Goal: Entertainment & Leisure: Consume media (video, audio)

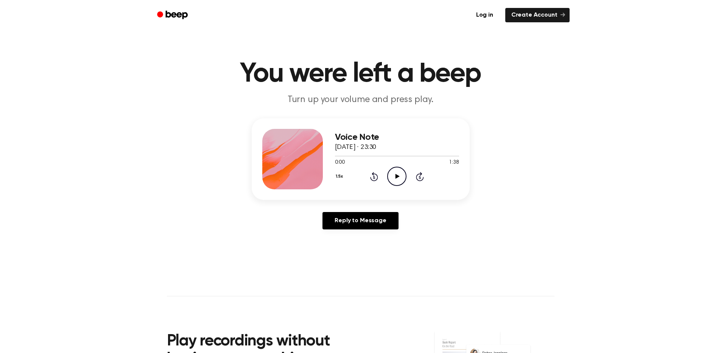
click at [398, 175] on icon "Play Audio" at bounding box center [396, 176] width 19 height 19
click at [398, 175] on icon at bounding box center [396, 176] width 3 height 5
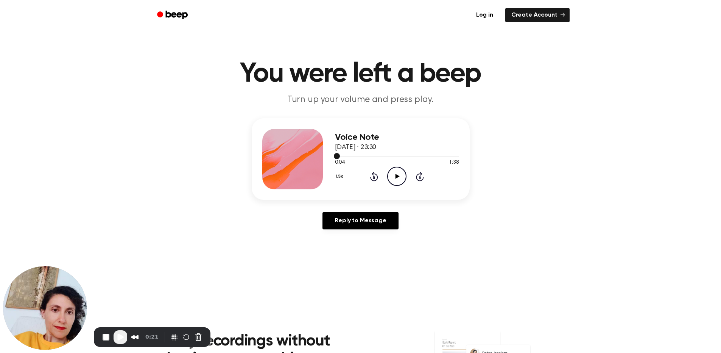
click at [336, 155] on span at bounding box center [337, 156] width 6 height 6
click at [396, 173] on icon "Play Audio" at bounding box center [396, 176] width 19 height 19
click at [398, 179] on icon at bounding box center [396, 176] width 3 height 5
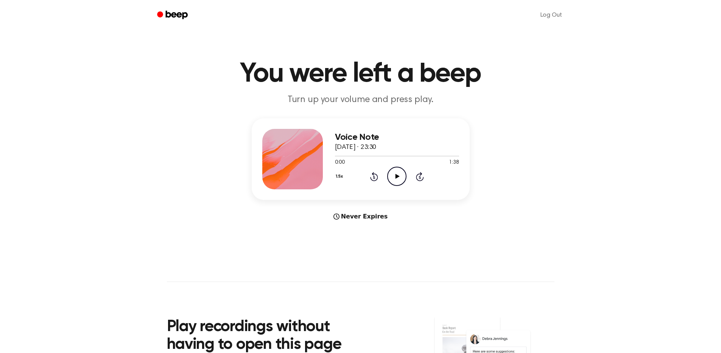
click at [401, 178] on icon "Play Audio" at bounding box center [396, 176] width 19 height 19
click at [398, 176] on icon at bounding box center [396, 176] width 3 height 5
click at [370, 179] on icon "Rewind 5 seconds" at bounding box center [374, 177] width 8 height 10
click at [374, 178] on icon "Rewind 5 seconds" at bounding box center [374, 177] width 8 height 10
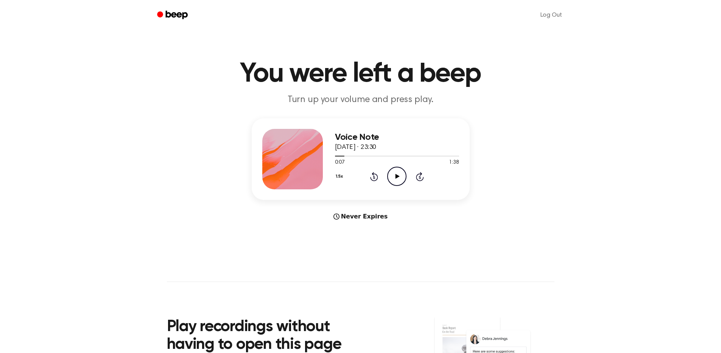
click at [396, 176] on icon at bounding box center [397, 176] width 4 height 5
drag, startPoint x: 391, startPoint y: 174, endPoint x: 373, endPoint y: 152, distance: 29.0
click at [392, 174] on icon "Play Audio" at bounding box center [396, 176] width 19 height 19
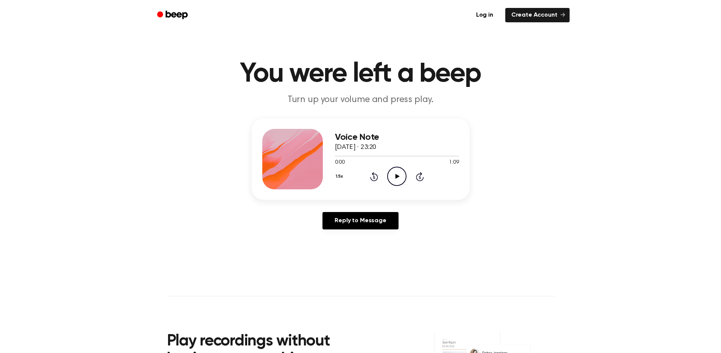
click at [396, 174] on icon at bounding box center [397, 176] width 4 height 5
click at [396, 179] on icon "Pause Audio" at bounding box center [396, 176] width 19 height 19
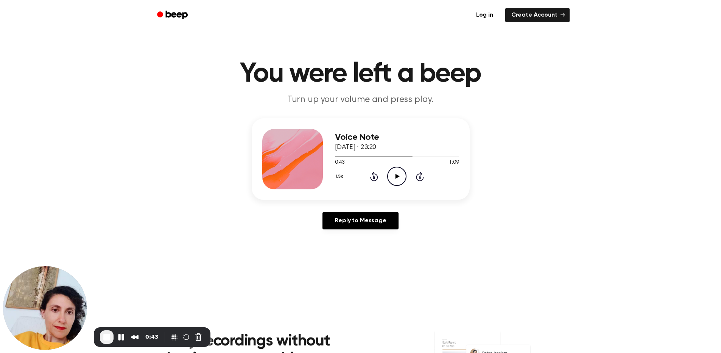
click at [396, 177] on icon at bounding box center [397, 176] width 4 height 5
drag, startPoint x: 419, startPoint y: 155, endPoint x: 334, endPoint y: 156, distance: 84.4
click at [335, 156] on div at bounding box center [379, 156] width 89 height 1
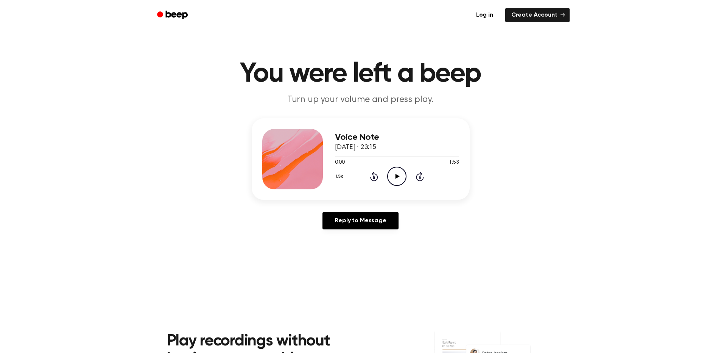
click at [402, 177] on icon "Play Audio" at bounding box center [396, 176] width 19 height 19
click at [393, 178] on icon "Pause Audio" at bounding box center [396, 176] width 19 height 19
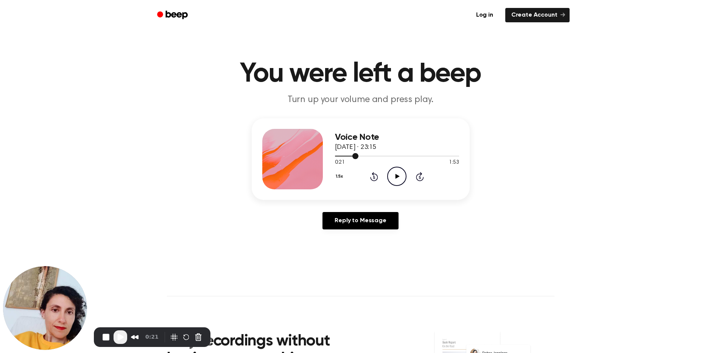
click at [335, 156] on div at bounding box center [347, 156] width 24 height 1
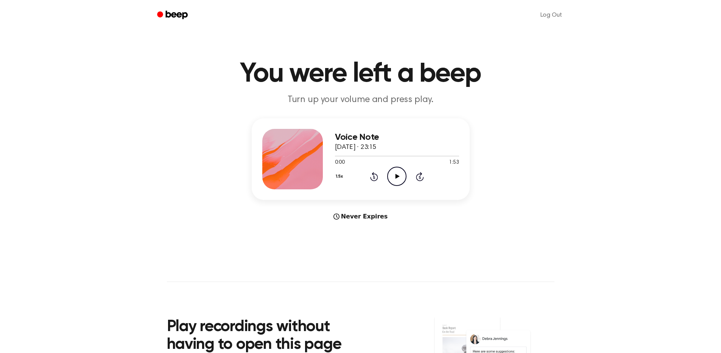
click at [401, 175] on icon "Play Audio" at bounding box center [396, 176] width 19 height 19
click at [393, 171] on icon "Play Audio" at bounding box center [396, 176] width 19 height 19
click at [398, 176] on icon at bounding box center [396, 176] width 3 height 5
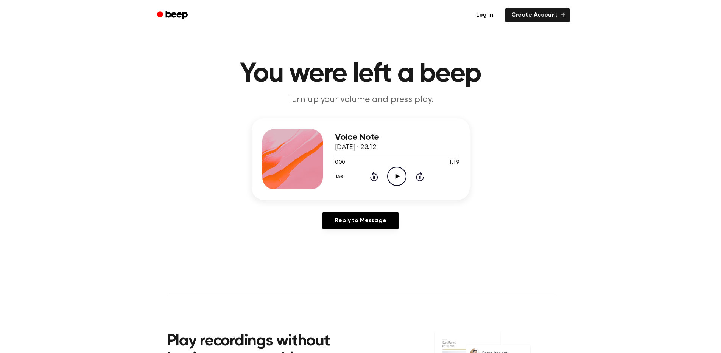
click at [398, 174] on icon "Play Audio" at bounding box center [396, 176] width 19 height 19
click at [400, 175] on icon "Pause Audio" at bounding box center [396, 176] width 19 height 19
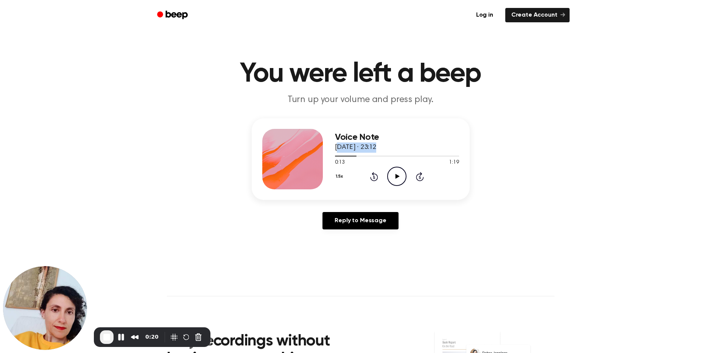
drag, startPoint x: 353, startPoint y: 156, endPoint x: 337, endPoint y: 152, distance: 16.5
click at [337, 152] on div "Voice Note 15 September 2025 · 23:12 0:13 1:19 Your browser does not support th…" at bounding box center [397, 159] width 124 height 61
click at [121, 338] on button "Pause Recording" at bounding box center [121, 337] width 12 height 12
drag, startPoint x: 356, startPoint y: 156, endPoint x: 334, endPoint y: 155, distance: 22.0
click at [335, 155] on div at bounding box center [397, 156] width 124 height 6
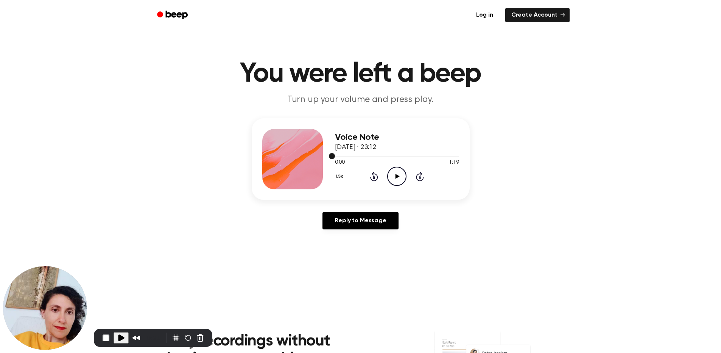
click at [335, 155] on div at bounding box center [397, 156] width 124 height 6
drag, startPoint x: 117, startPoint y: 337, endPoint x: 262, endPoint y: 247, distance: 171.0
click at [117, 337] on span "Play Recording" at bounding box center [120, 337] width 9 height 9
click at [396, 181] on icon "Play Audio" at bounding box center [396, 176] width 19 height 19
click at [403, 180] on icon "Pause Audio" at bounding box center [396, 176] width 19 height 19
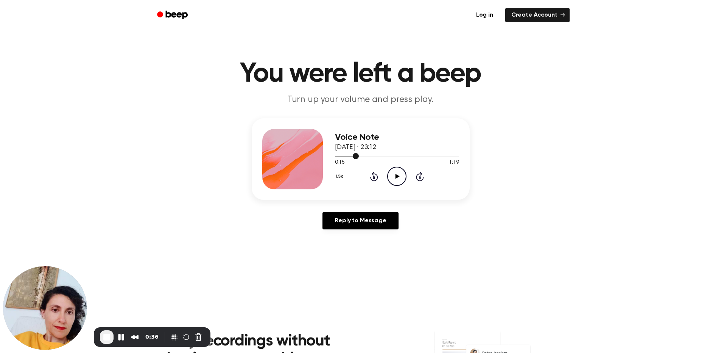
drag, startPoint x: 356, startPoint y: 154, endPoint x: 336, endPoint y: 156, distance: 20.6
click at [336, 156] on div at bounding box center [347, 156] width 24 height 1
click at [398, 176] on icon "Play Audio" at bounding box center [396, 176] width 19 height 19
click at [398, 176] on icon at bounding box center [396, 176] width 3 height 5
click at [399, 177] on icon "Play Audio" at bounding box center [396, 176] width 19 height 19
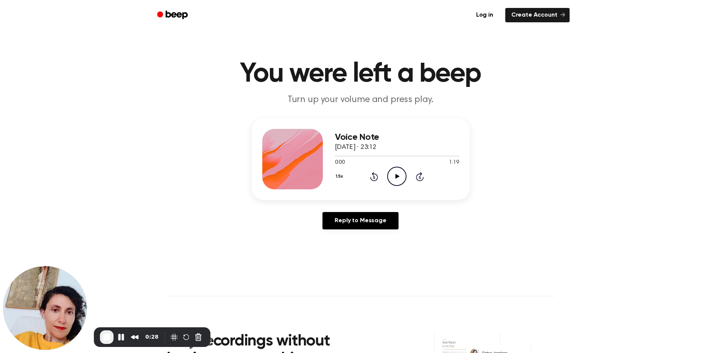
click at [396, 179] on icon "Play Audio" at bounding box center [396, 176] width 19 height 19
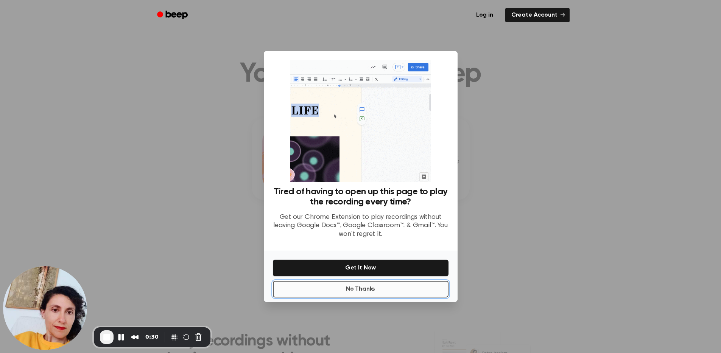
click at [367, 289] on button "No Thanks" at bounding box center [361, 289] width 176 height 17
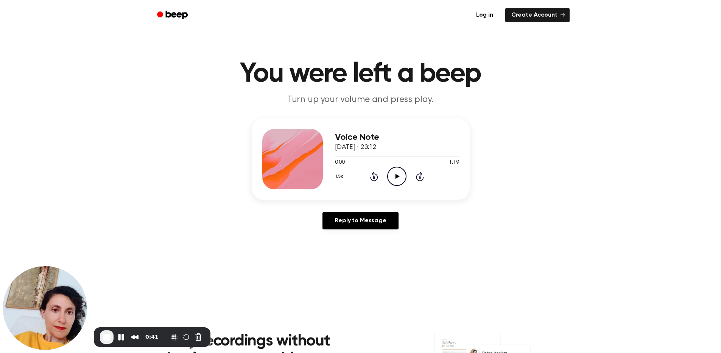
click at [396, 176] on icon at bounding box center [397, 176] width 4 height 5
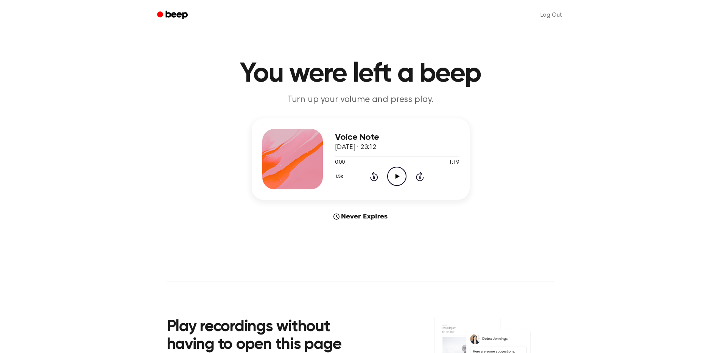
click at [394, 179] on icon "Play Audio" at bounding box center [396, 176] width 19 height 19
click at [398, 179] on icon "Play Audio" at bounding box center [396, 176] width 19 height 19
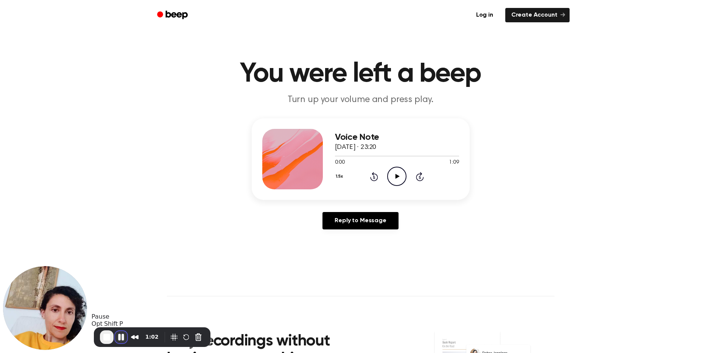
click at [120, 340] on button "Pause Recording" at bounding box center [121, 337] width 12 height 12
click at [199, 339] on button "Cancel Recording" at bounding box center [200, 338] width 12 height 12
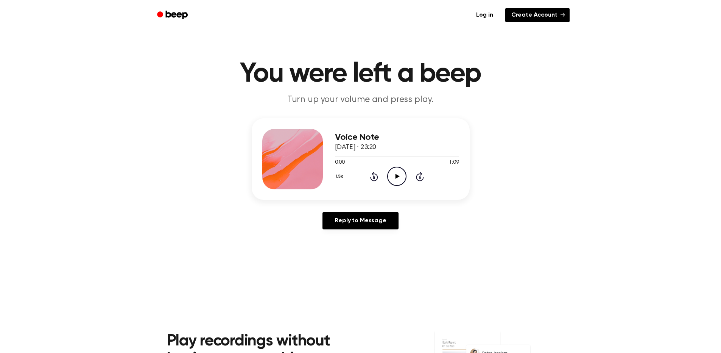
click at [528, 15] on link "Create Account" at bounding box center [537, 15] width 64 height 14
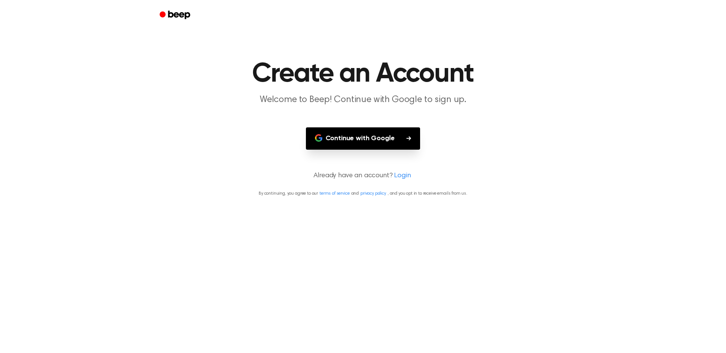
click at [360, 139] on button "Continue with Google" at bounding box center [363, 138] width 115 height 22
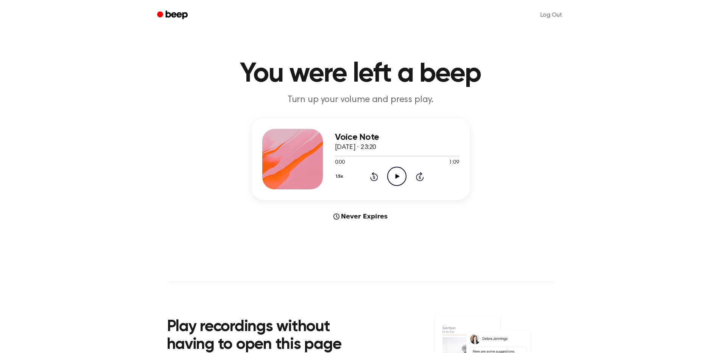
click at [393, 176] on icon "Play Audio" at bounding box center [396, 176] width 19 height 19
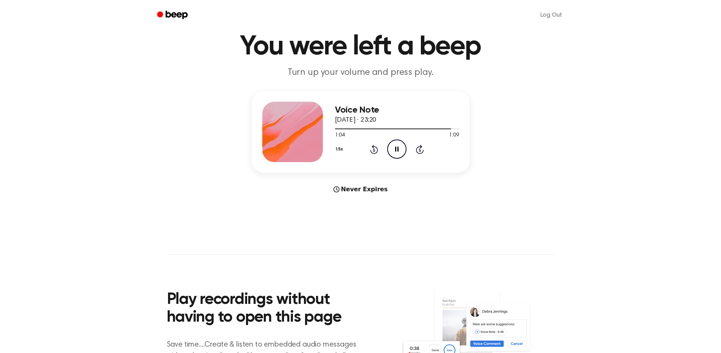
scroll to position [29, 0]
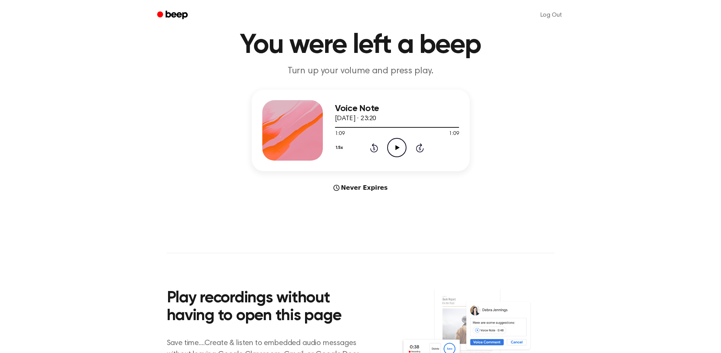
click at [401, 148] on icon "Play Audio" at bounding box center [396, 147] width 19 height 19
